Goal: Check status: Check status

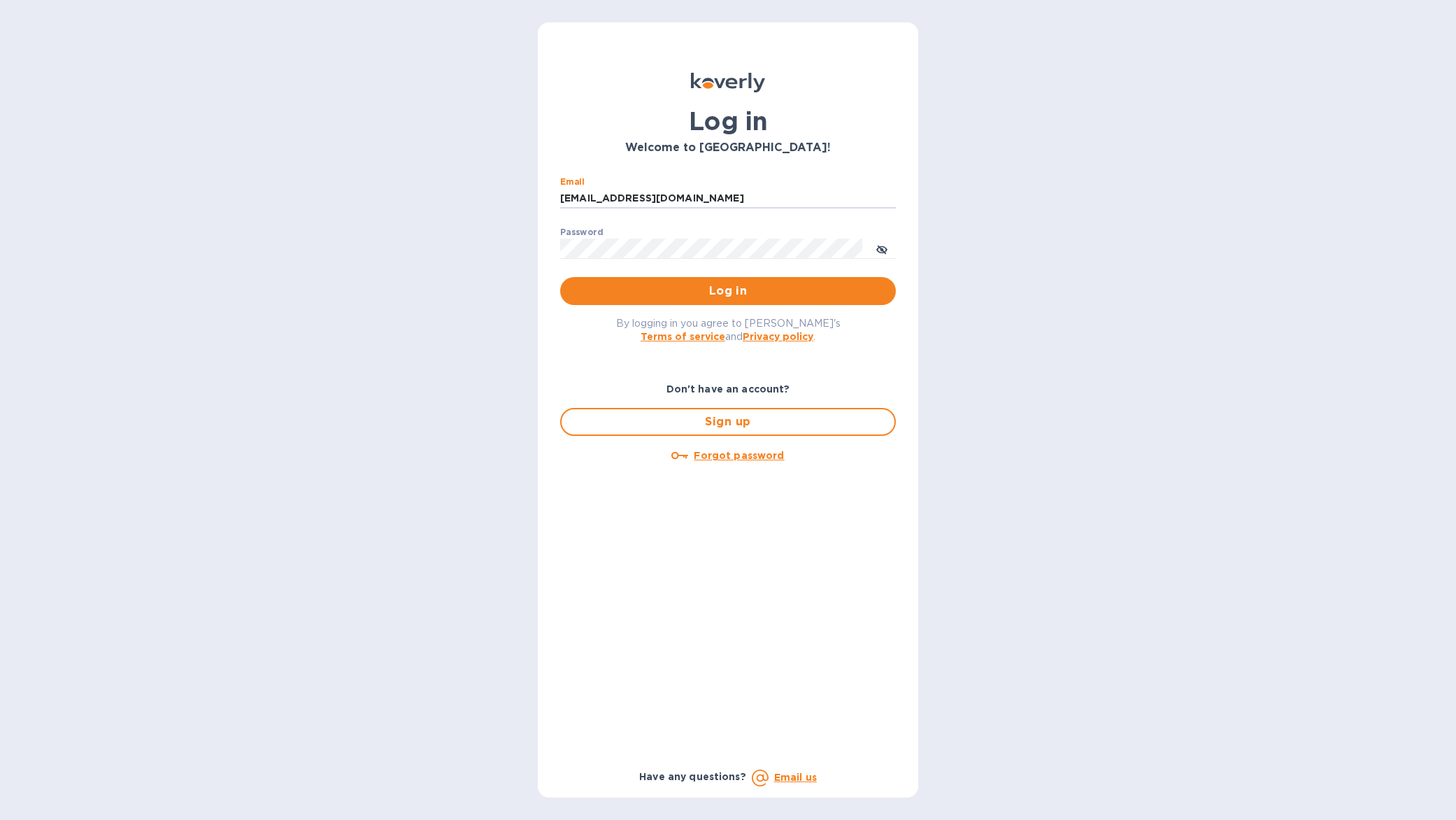
type input "[EMAIL_ADDRESS][DOMAIN_NAME]"
click at [646, 299] on span "Log in" at bounding box center [728, 290] width 313 height 17
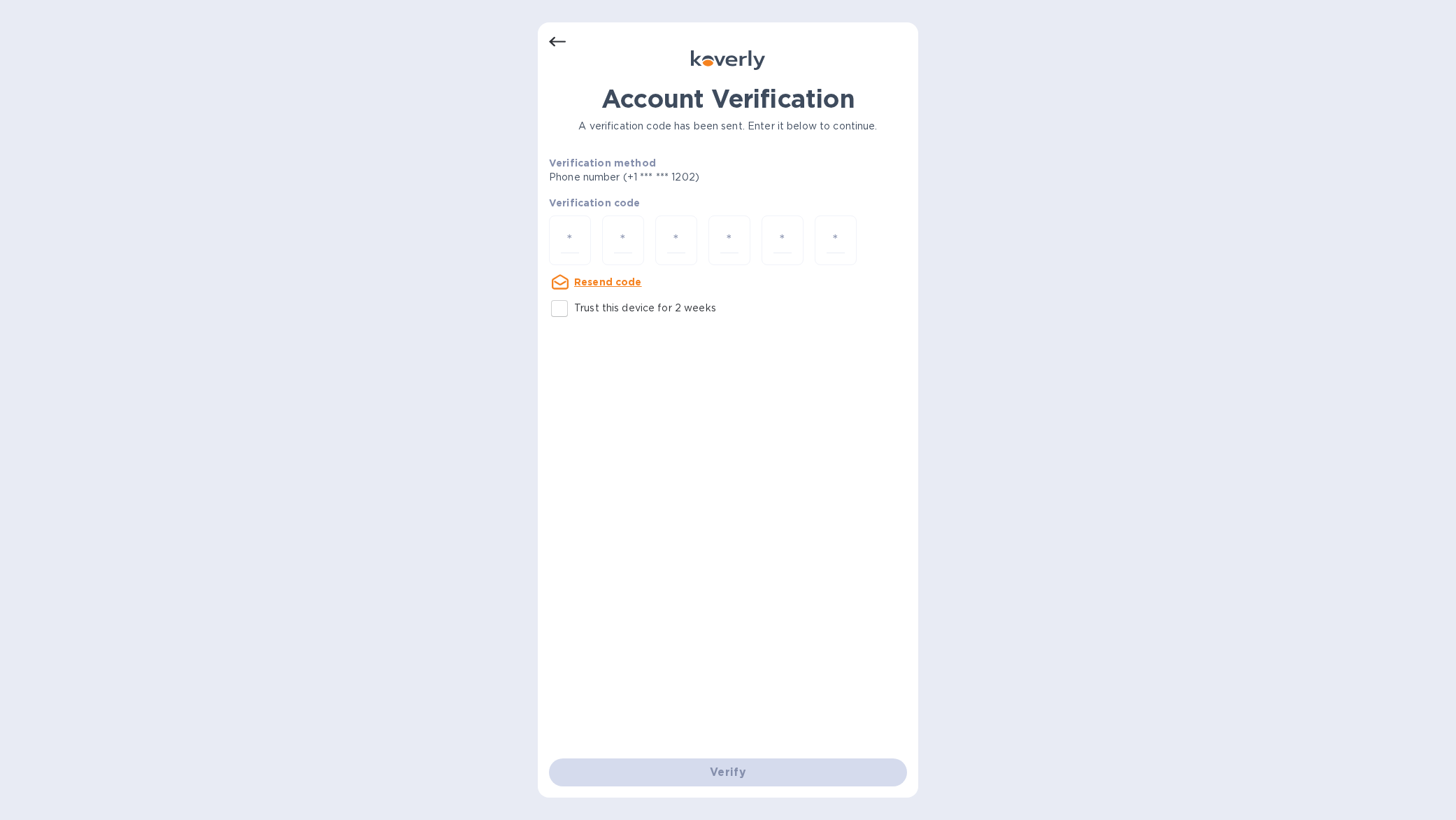
click at [633, 310] on p "Trust this device for 2 weeks" at bounding box center [645, 308] width 142 height 15
click at [575, 310] on input "Trust this device for 2 weeks" at bounding box center [560, 309] width 30 height 30
checkbox input "true"
click at [578, 242] on input "number" at bounding box center [569, 241] width 18 height 26
type input "6"
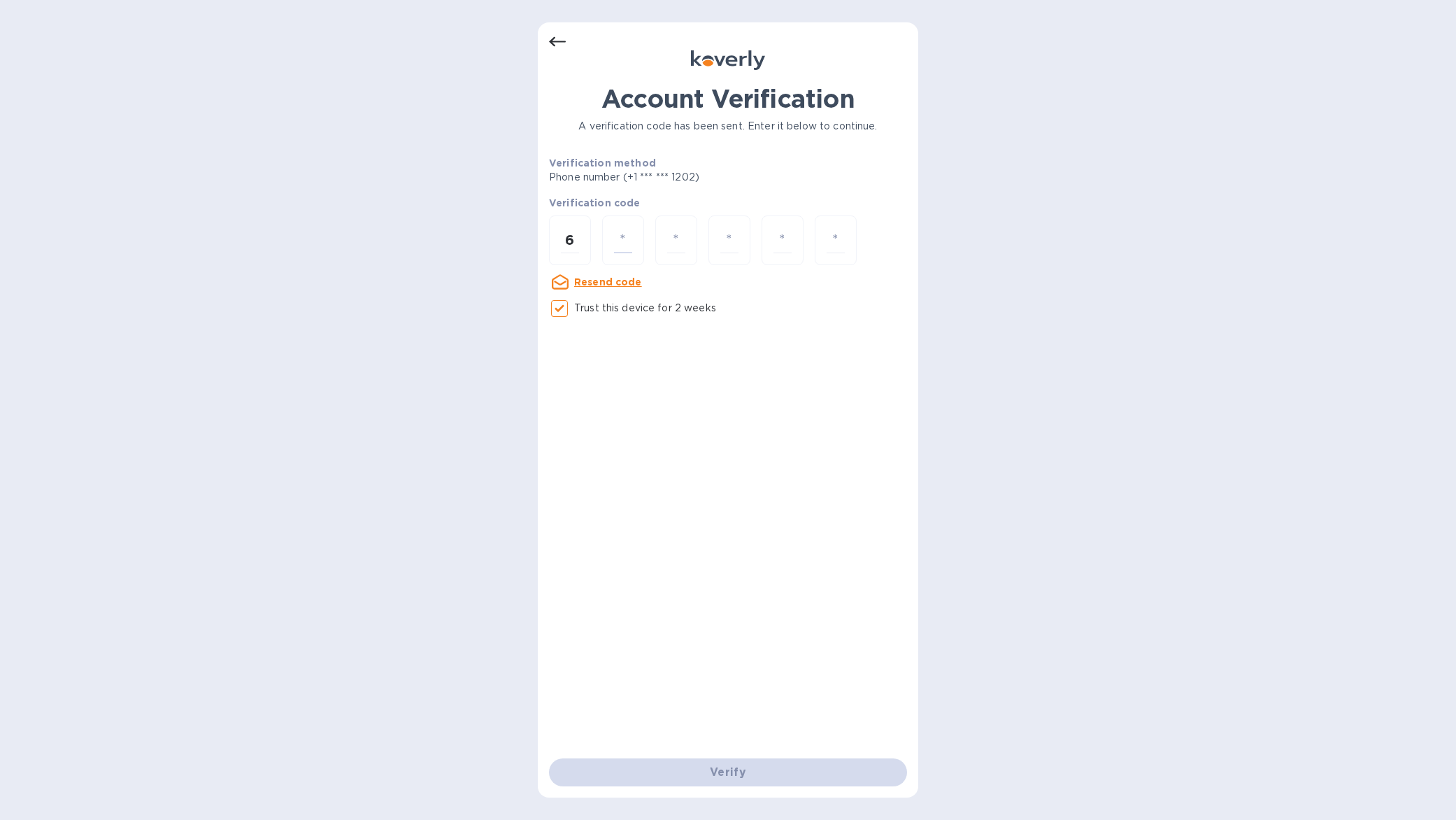
type input "0"
type input "3"
type input "8"
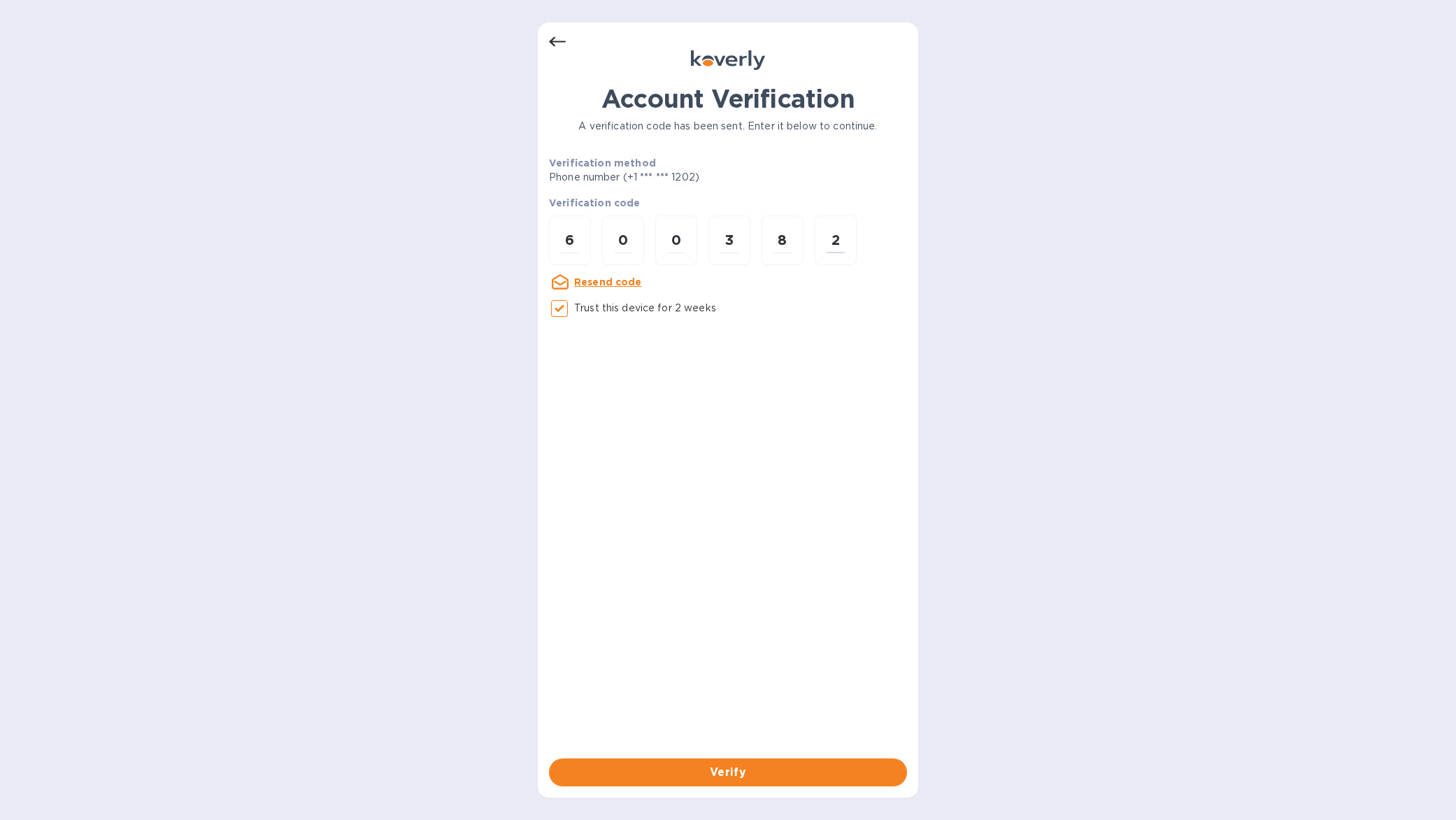
type input "2"
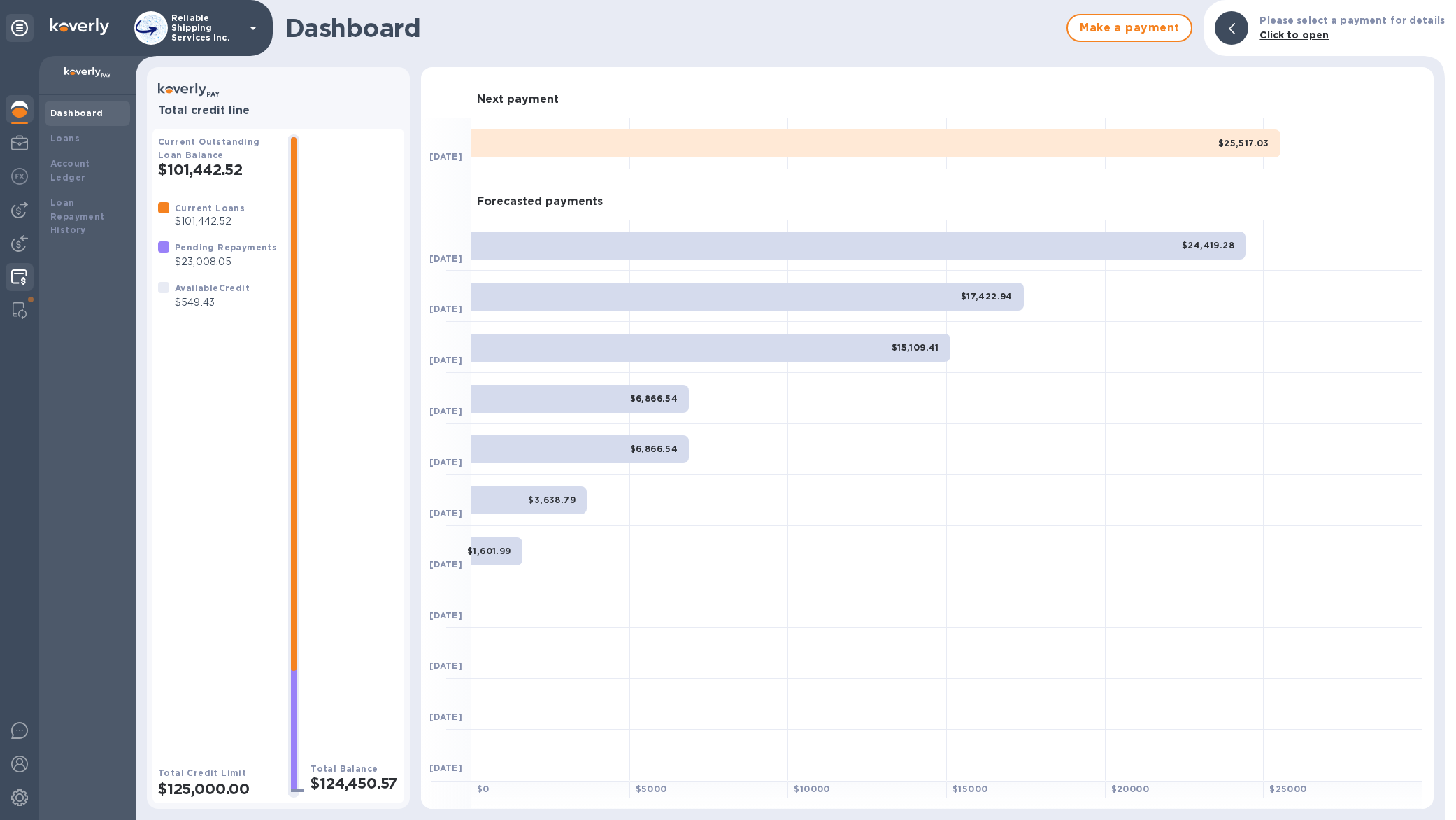
click at [23, 277] on img at bounding box center [19, 277] width 17 height 17
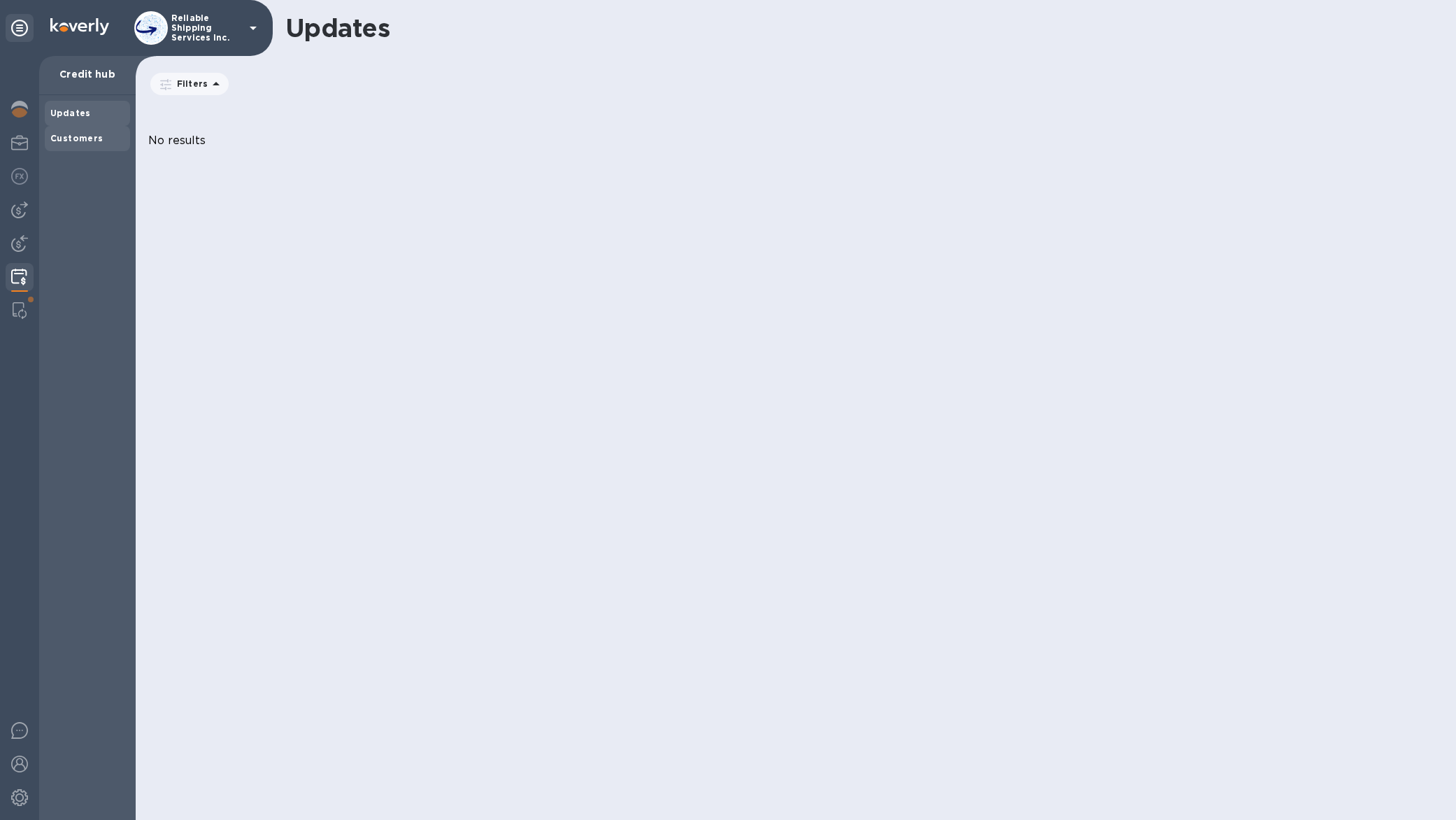
click at [87, 130] on div "Customers" at bounding box center [87, 138] width 85 height 25
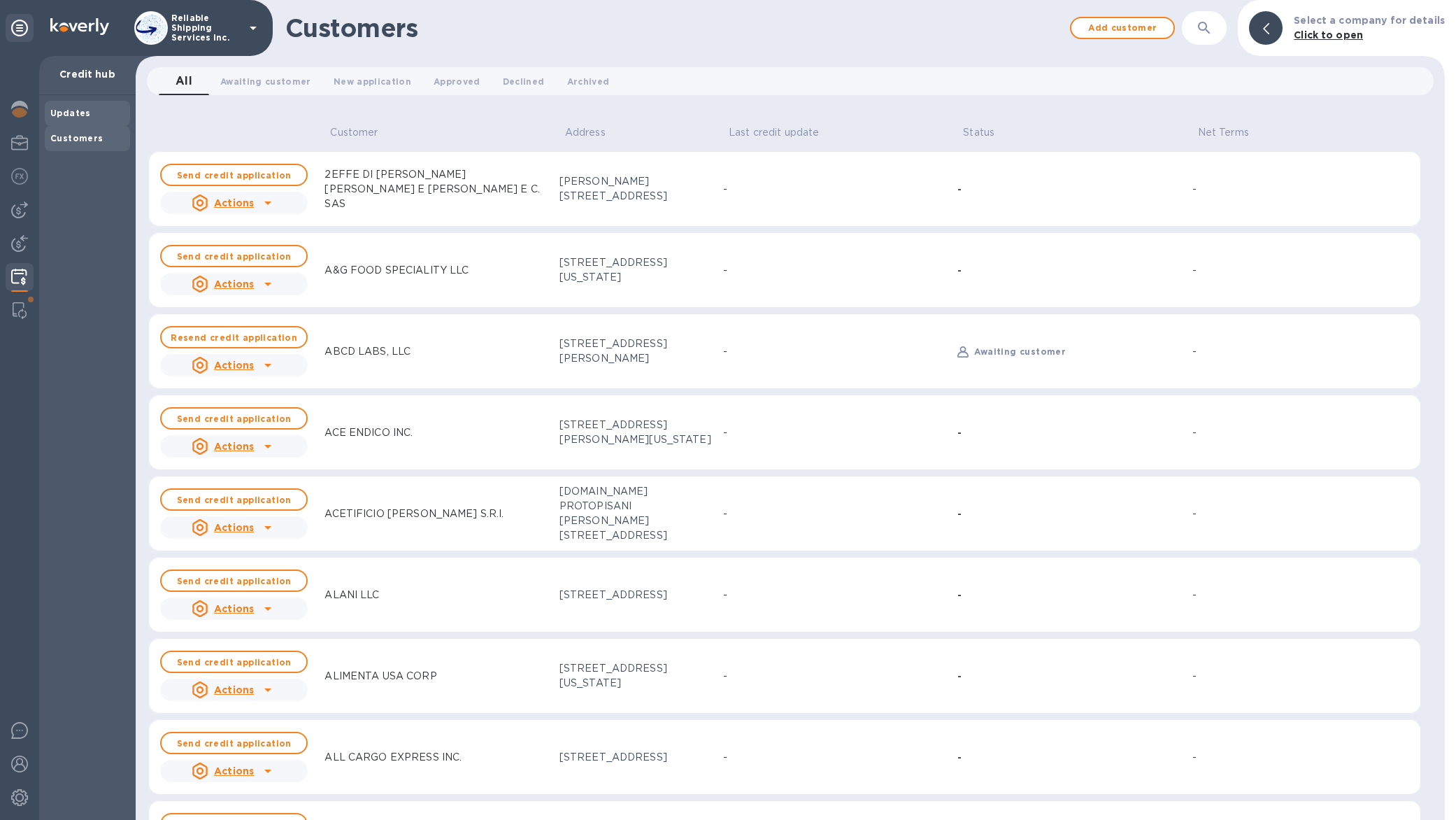
click at [92, 109] on div "Updates" at bounding box center [87, 113] width 74 height 14
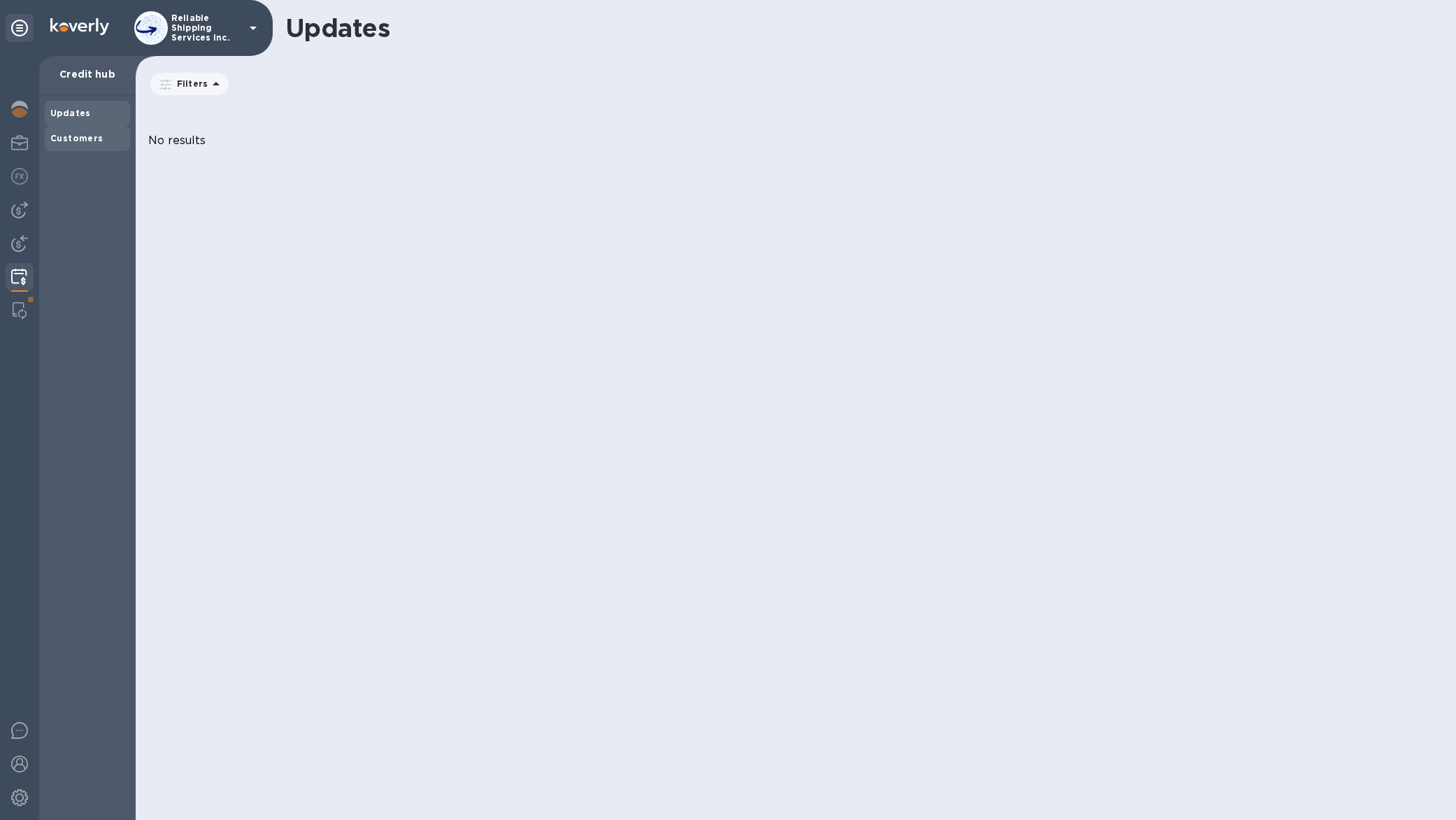
click at [109, 129] on div "Customers" at bounding box center [87, 138] width 85 height 25
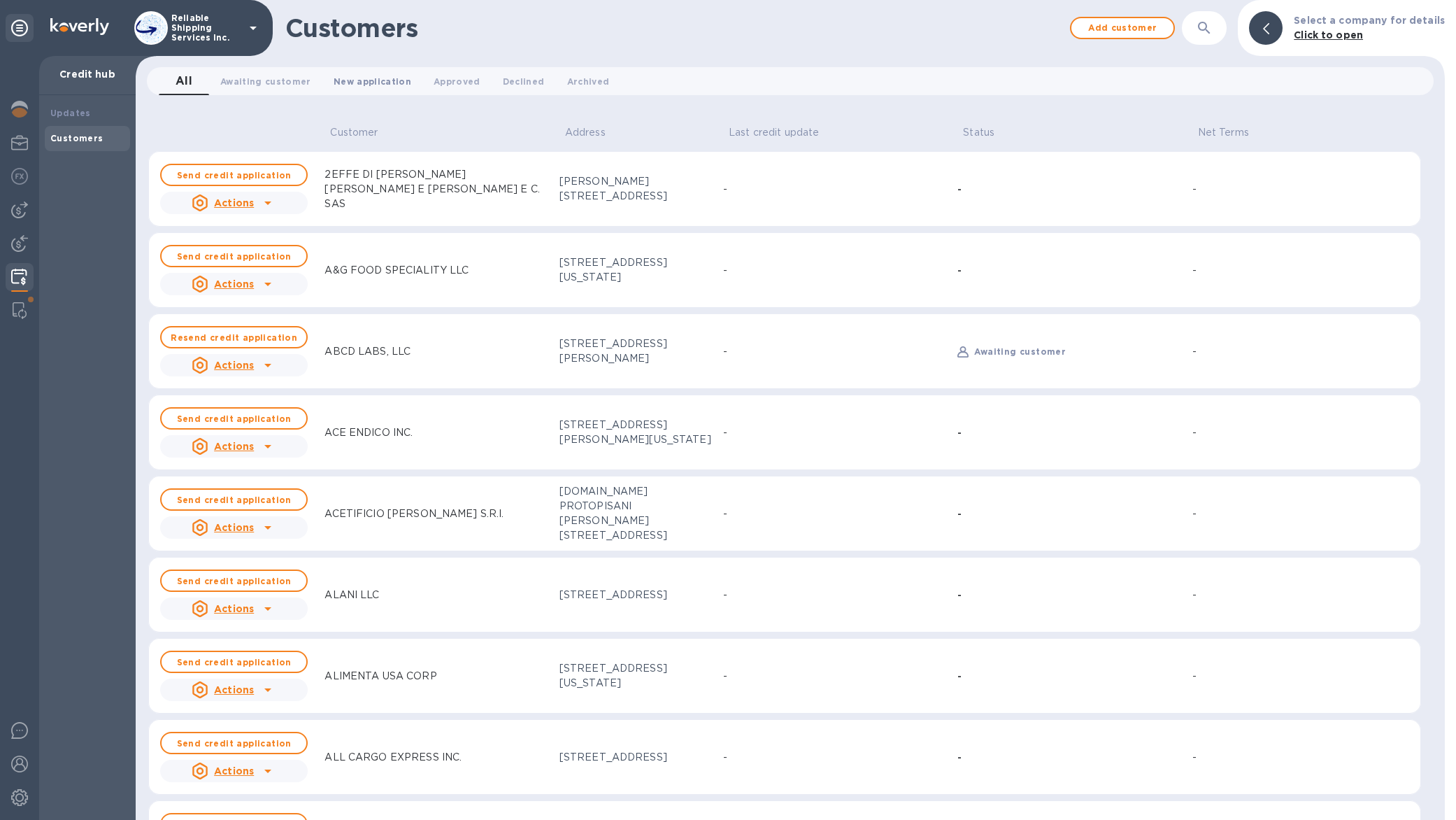
click at [375, 84] on span "New application 0" at bounding box center [372, 81] width 77 height 15
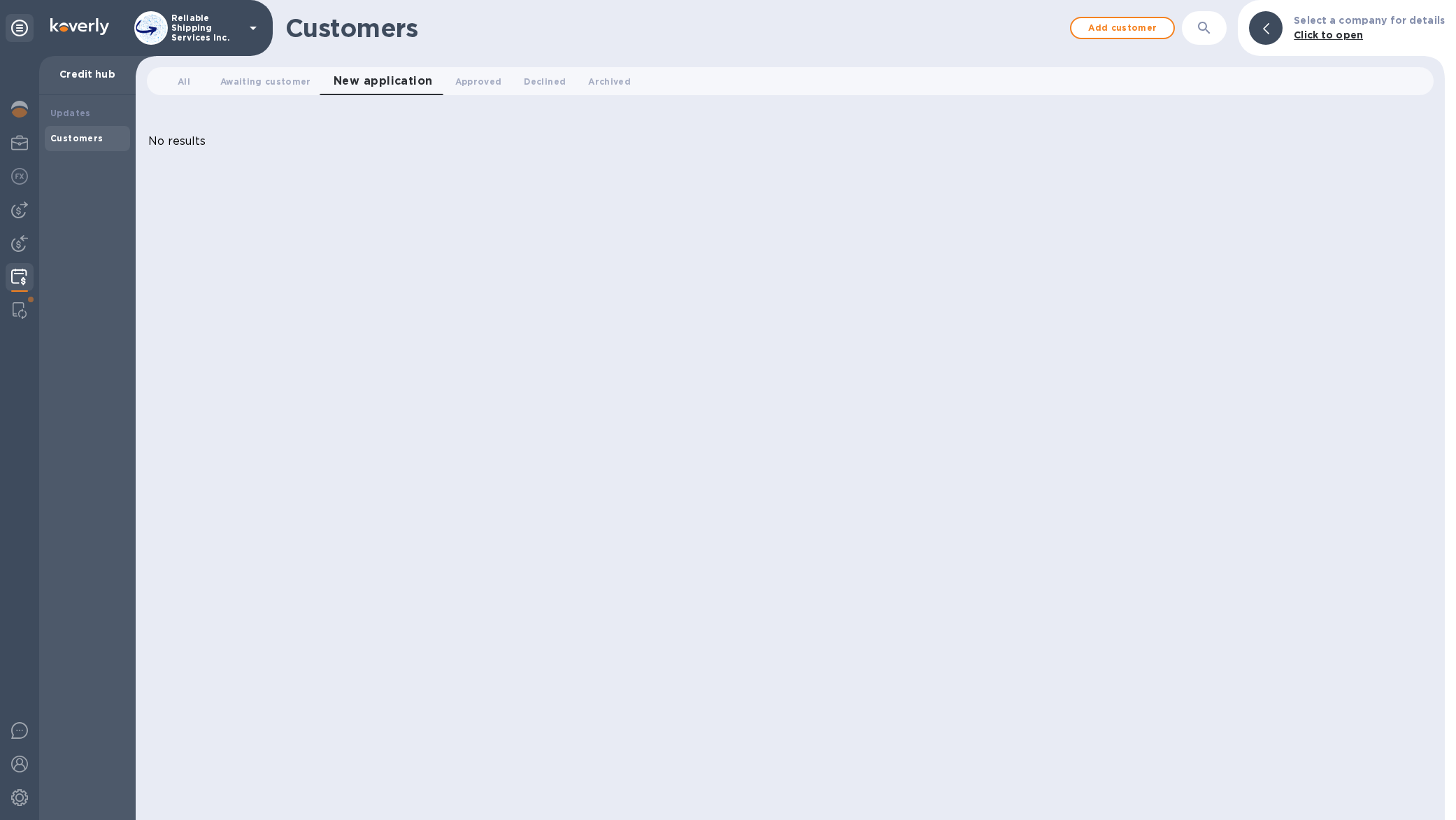
drag, startPoint x: 289, startPoint y: 179, endPoint x: 289, endPoint y: 168, distance: 11.0
click at [289, 177] on div "Customers Add customer ​ Select a company for details Click to open All 0 Await…" at bounding box center [790, 410] width 1309 height 820
drag, startPoint x: 286, startPoint y: 158, endPoint x: 367, endPoint y: 131, distance: 85.4
click at [286, 157] on div "No results" at bounding box center [790, 141] width 1309 height 58
